Goal: Information Seeking & Learning: Learn about a topic

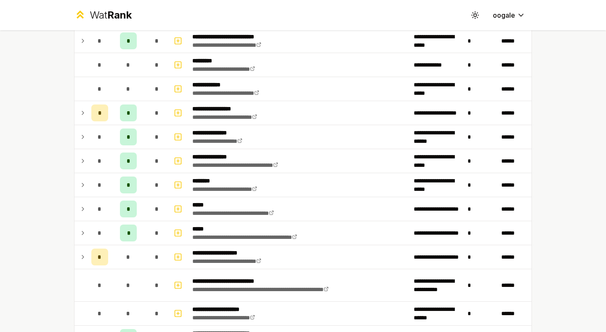
scroll to position [113, 0]
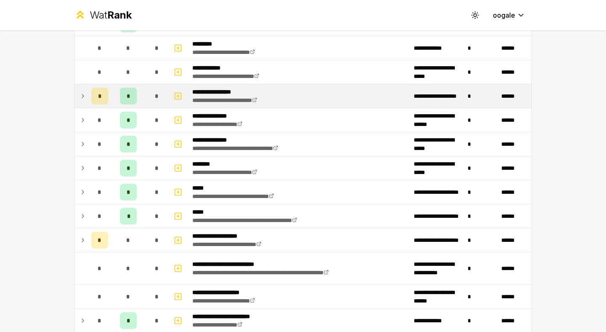
click at [81, 102] on td at bounding box center [81, 96] width 13 height 24
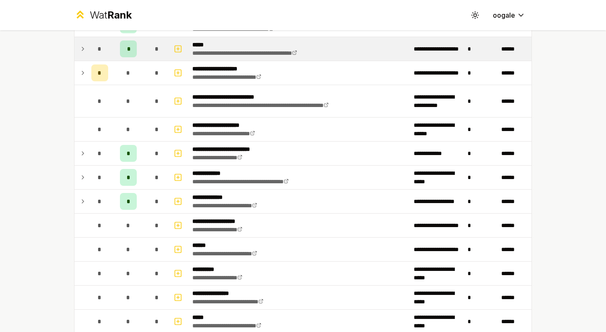
scroll to position [340, 0]
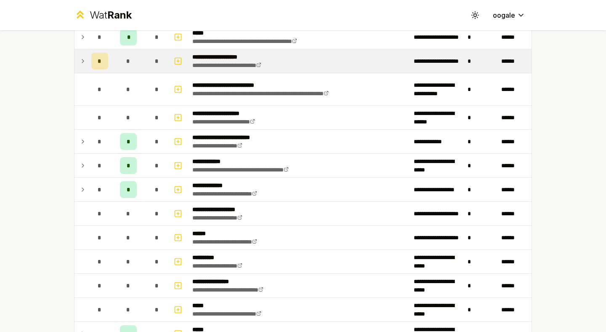
click at [88, 57] on td "*" at bounding box center [100, 61] width 24 height 24
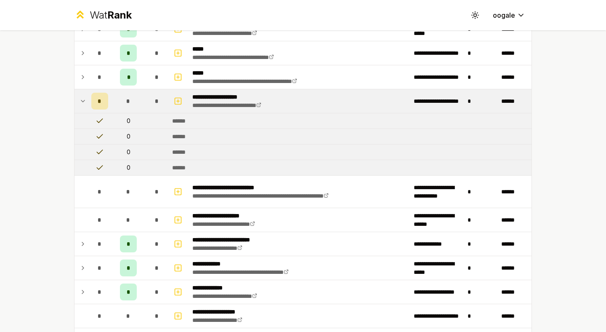
scroll to position [255, 0]
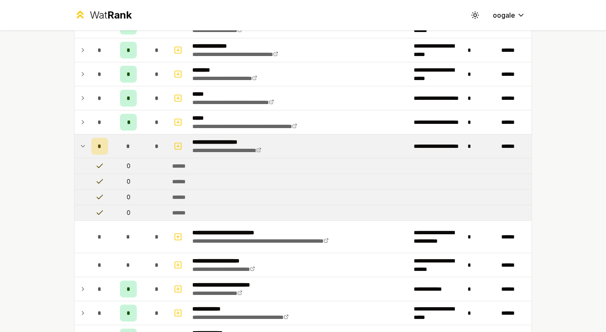
click at [81, 137] on td at bounding box center [81, 146] width 13 height 24
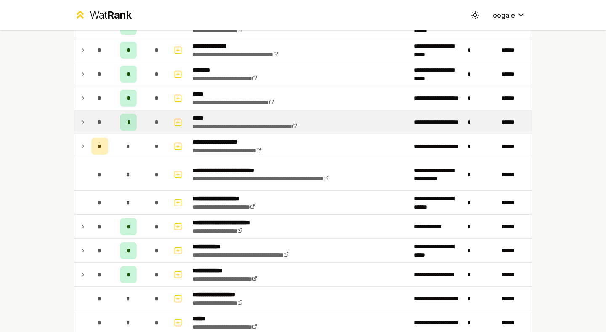
click at [128, 130] on div "*" at bounding box center [128, 122] width 17 height 17
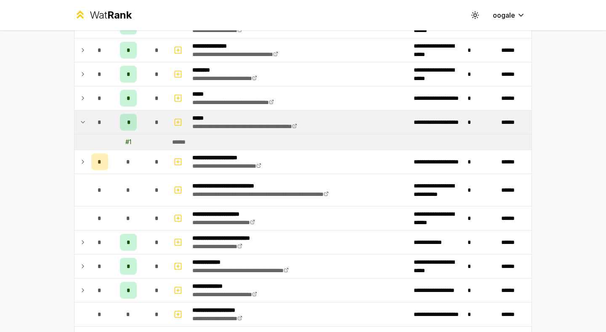
click at [128, 130] on div "*" at bounding box center [128, 122] width 17 height 17
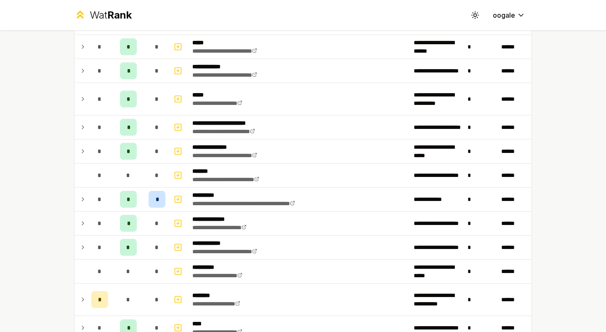
scroll to position [630, 0]
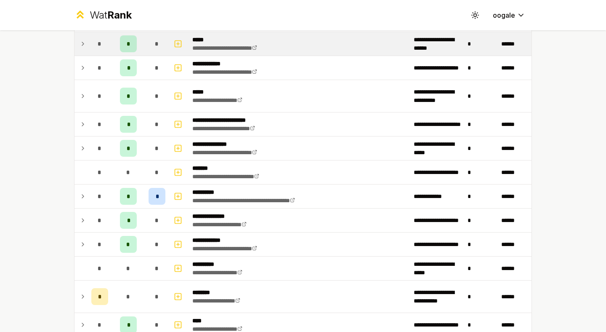
click at [106, 46] on td "*" at bounding box center [100, 44] width 24 height 24
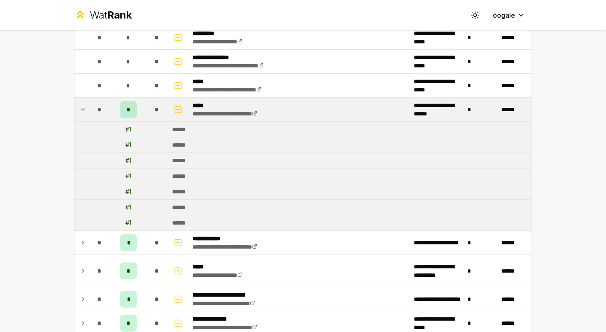
scroll to position [563, 0]
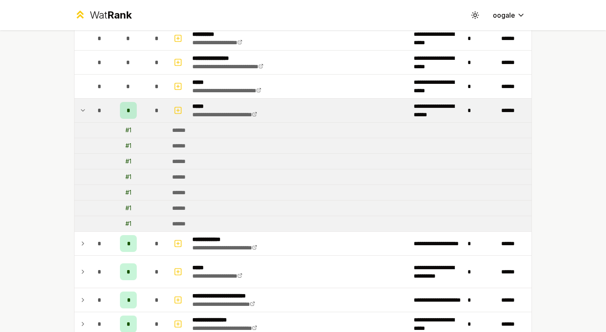
click at [114, 118] on td "*" at bounding box center [129, 111] width 34 height 24
